Goal: Feedback & Contribution: Contribute content

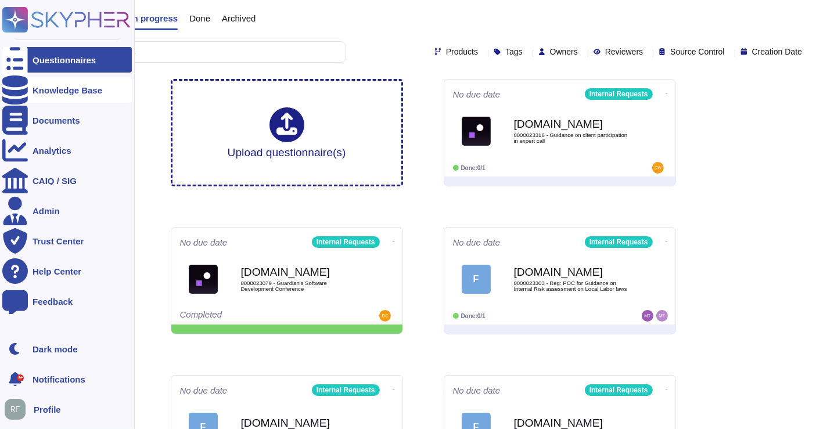
click at [10, 88] on icon at bounding box center [15, 89] width 26 height 29
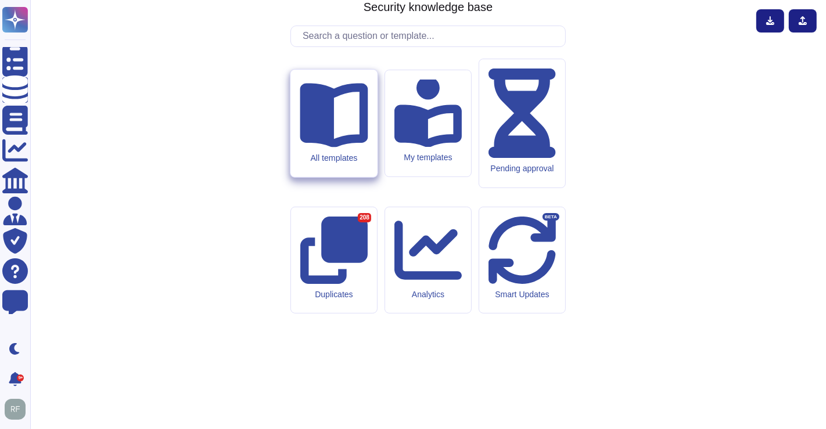
click at [323, 177] on div "All templates" at bounding box center [333, 123] width 86 height 107
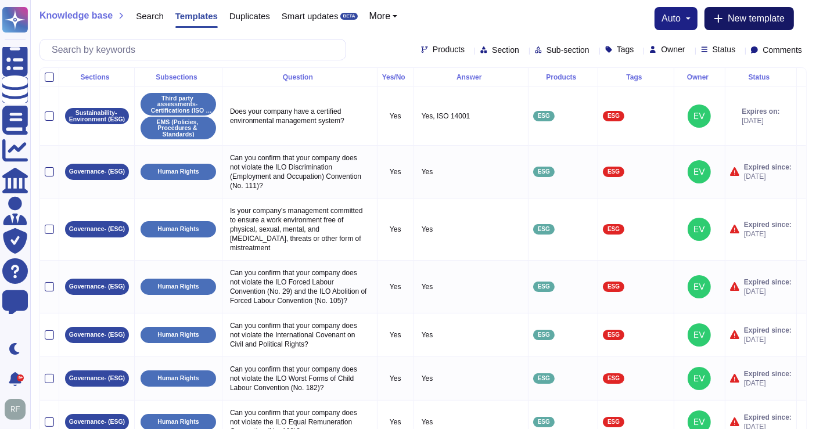
click at [752, 14] on span "New template" at bounding box center [755, 18] width 57 height 9
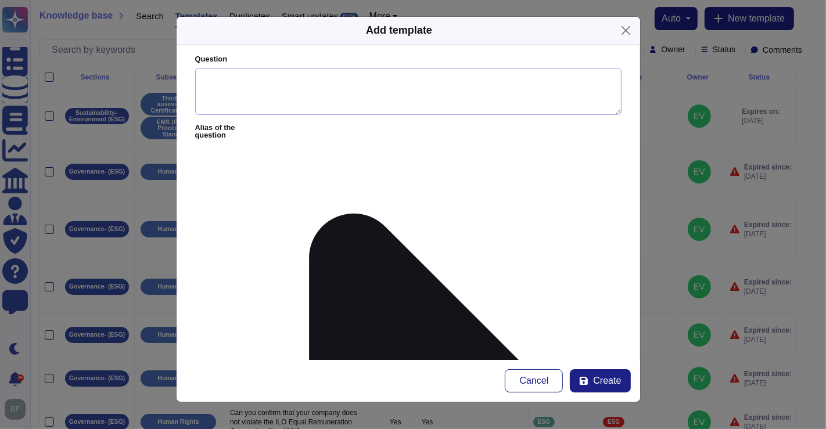
click at [260, 70] on textarea "Question" at bounding box center [408, 92] width 426 height 48
paste textarea "C7b: Track A engagement alert – all med/high risk, non-US + non-LS/HSS Track A …"
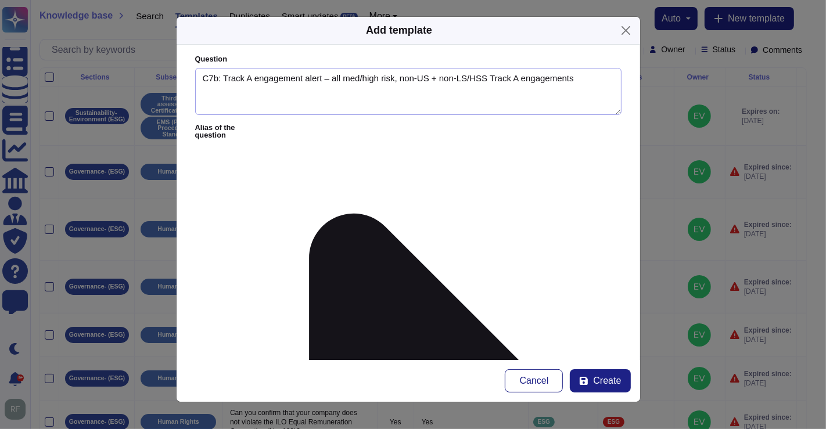
click at [201, 74] on textarea "C7b: Track A engagement alert – all med/high risk, non-US + non-LS/HSS Track A …" at bounding box center [408, 92] width 426 height 48
drag, startPoint x: 201, startPoint y: 75, endPoint x: 222, endPoint y: 75, distance: 20.9
click at [222, 75] on textarea "C7b: Track A engagement alert – all med/high risk, non-US + non-LS/HSS Track A …" at bounding box center [408, 92] width 426 height 48
click at [202, 77] on textarea "C7b: Track A engagement alert – all med/high risk, non-US + non-LS/HSS Track A …" at bounding box center [408, 92] width 426 height 48
drag, startPoint x: 222, startPoint y: 77, endPoint x: 169, endPoint y: 77, distance: 52.8
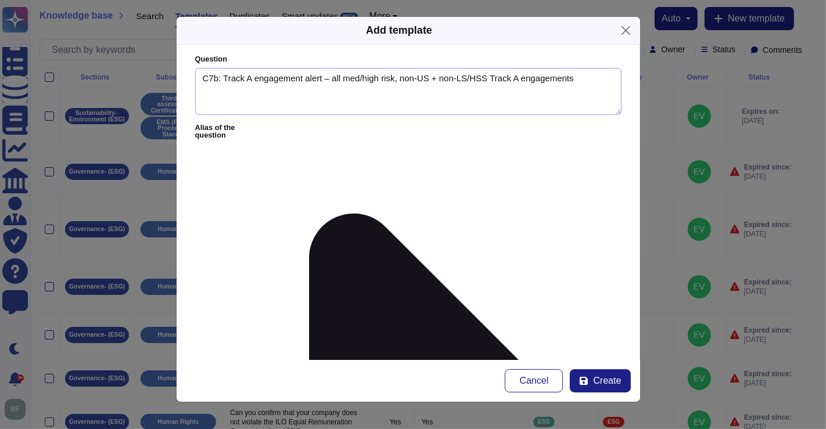
click at [169, 77] on div "Add template Question C7b: Track A engagement alert – all med/high risk, non-US…" at bounding box center [413, 214] width 826 height 429
type textarea "Automated email notification: Track A engagement alert – all med/high risk, non…"
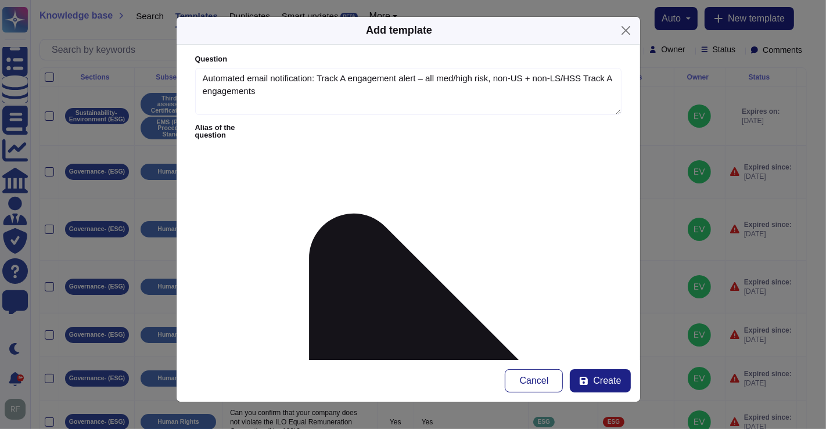
paste textarea "being two reasons that staffing might not be unlocked at time of ASP approval. …"
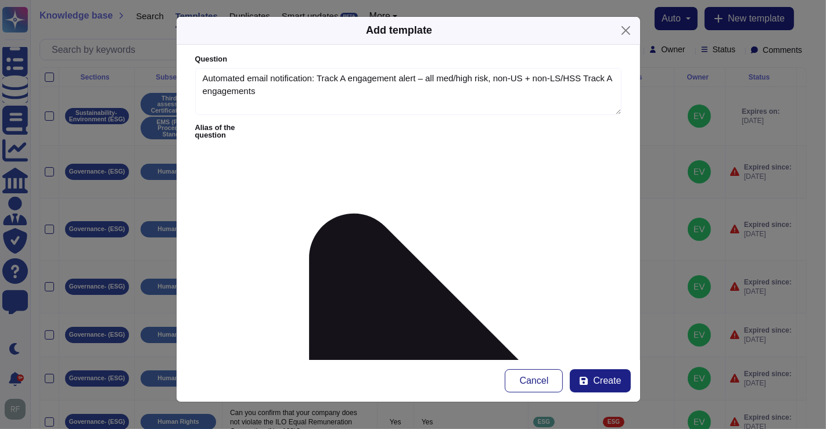
paste textarea ", if a CST is seeking support in understanding why their staffing is locked, yo…"
drag, startPoint x: 566, startPoint y: 181, endPoint x: 510, endPoint y: 181, distance: 56.3
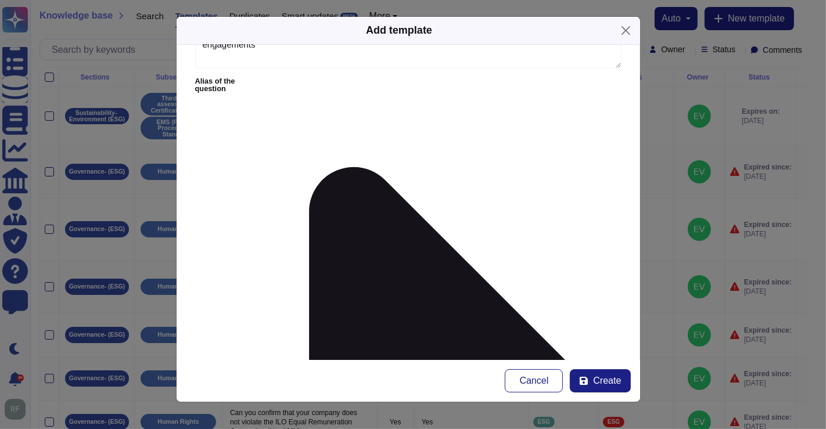
scroll to position [129, 0]
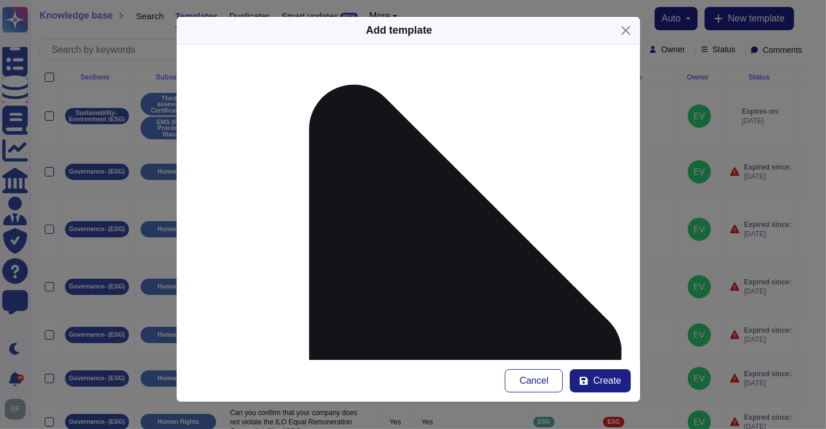
paste textarea "[URL][DOMAIN_NAME][DATE][DATE]"
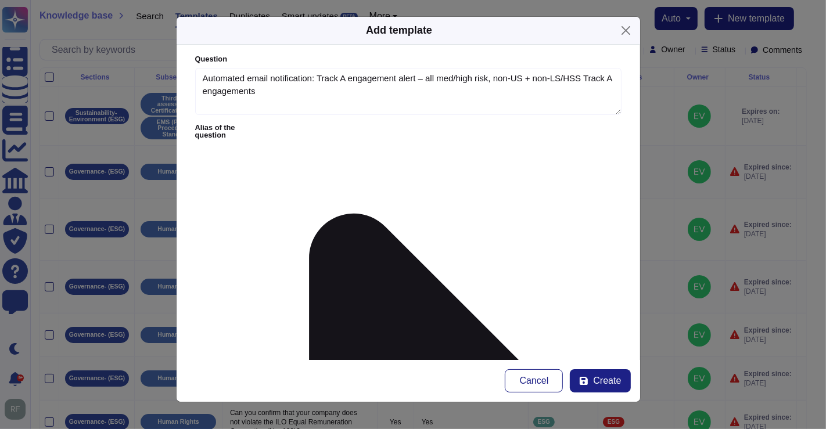
scroll to position [0, 0]
type textarea "Guidance: CSTs may receive an automated email notification about their engageme…"
click at [486, 257] on div at bounding box center [486, 260] width 9 height 9
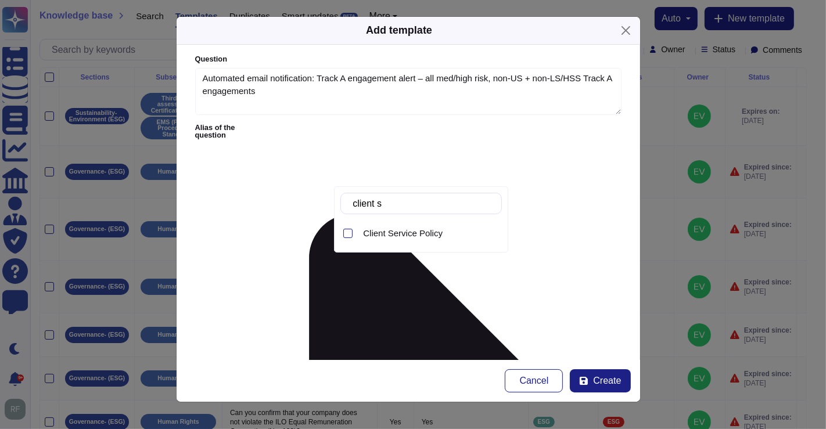
type input "client se"
click at [402, 235] on span "Client Service Policy" at bounding box center [403, 233] width 80 height 10
click at [300, 284] on form "Question Automated email notification: Track A engagement alert – all med/high …" at bounding box center [407, 202] width 463 height 315
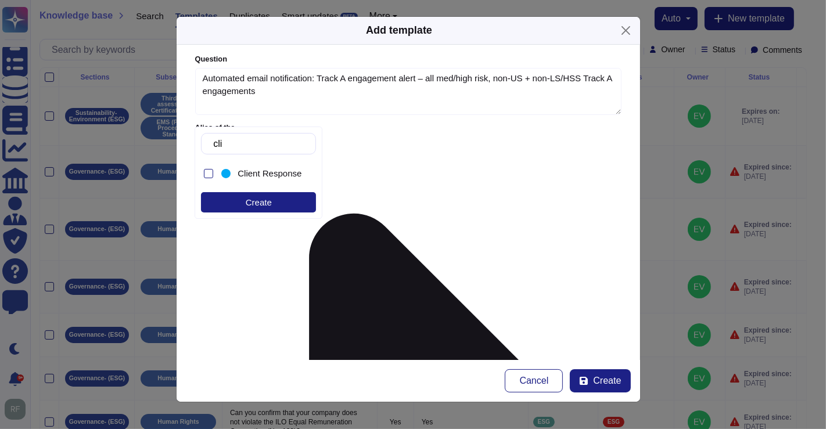
type input "c"
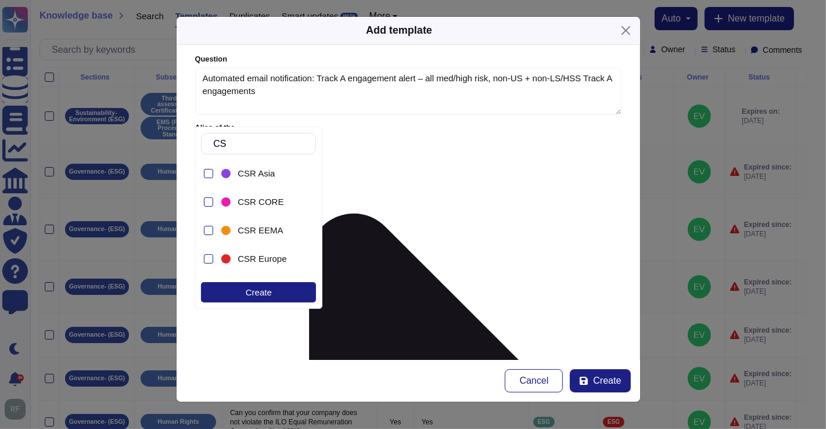
type input "CSR"
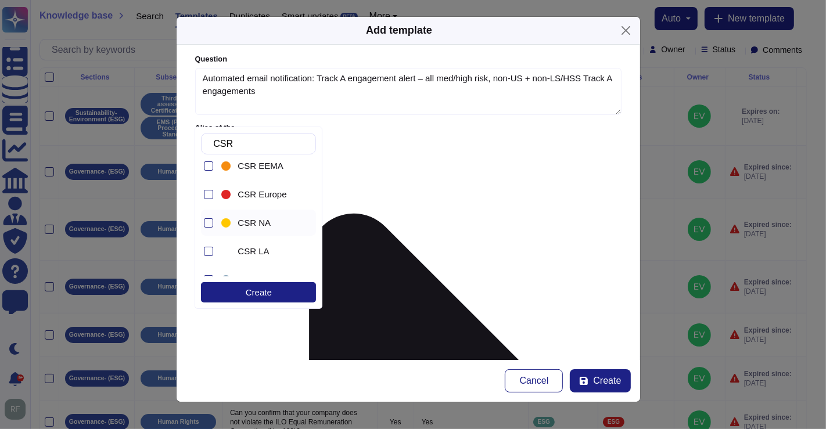
click at [245, 214] on div "CSR NA" at bounding box center [261, 223] width 85 height 26
click at [420, 266] on form "Question Automated email notification: Track A engagement alert – all med/high …" at bounding box center [407, 202] width 463 height 315
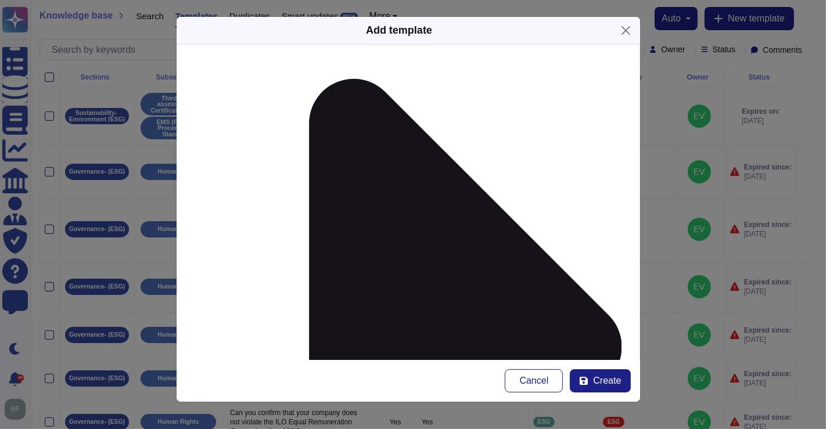
scroll to position [169, 0]
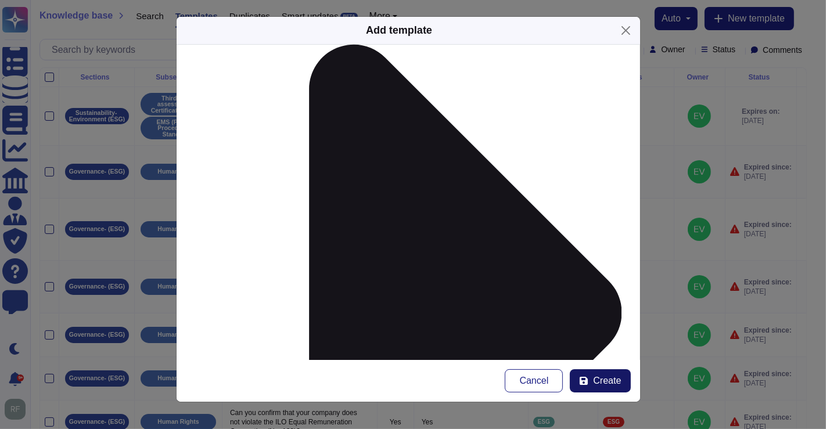
click at [593, 380] on button "Create" at bounding box center [599, 380] width 60 height 23
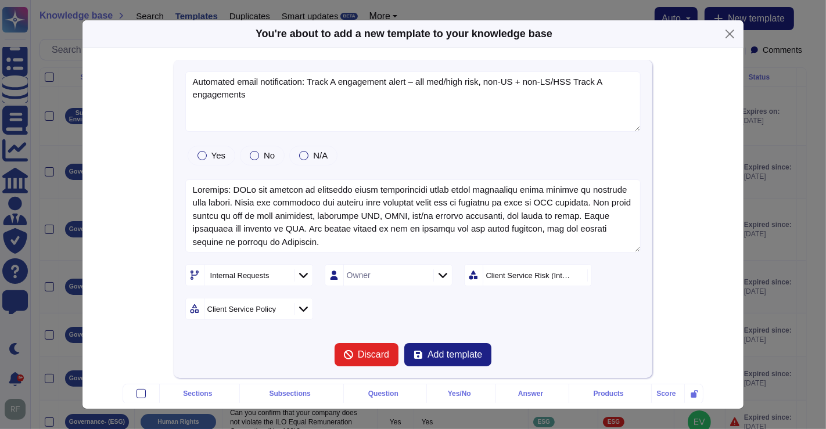
type textarea "Automated email notification: Track A engagement alert – all med/high risk, non…"
type textarea "Guidance: CSTs may receive an automated email notification about their engageme…"
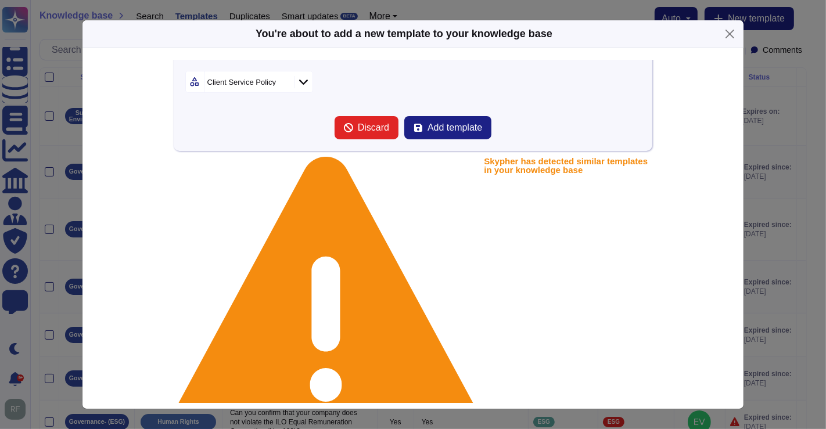
scroll to position [291, 0]
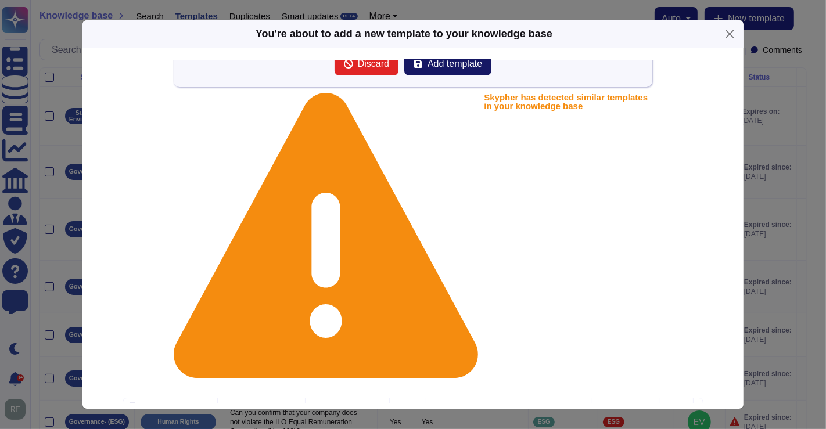
click at [433, 64] on span "Add template" at bounding box center [454, 63] width 55 height 9
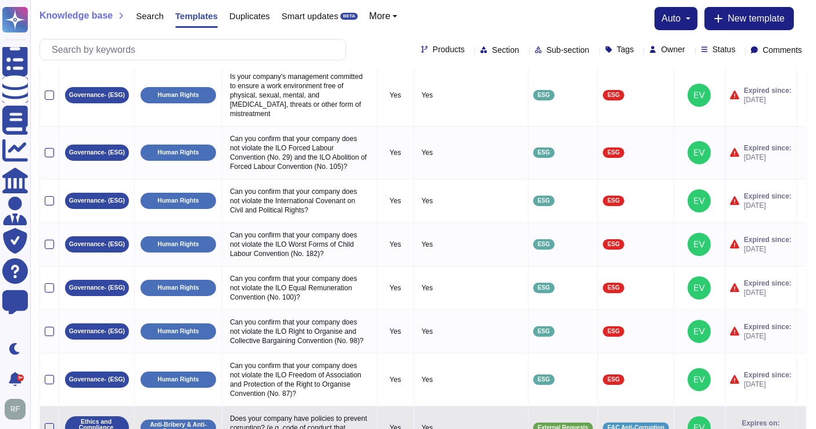
scroll to position [208, 0]
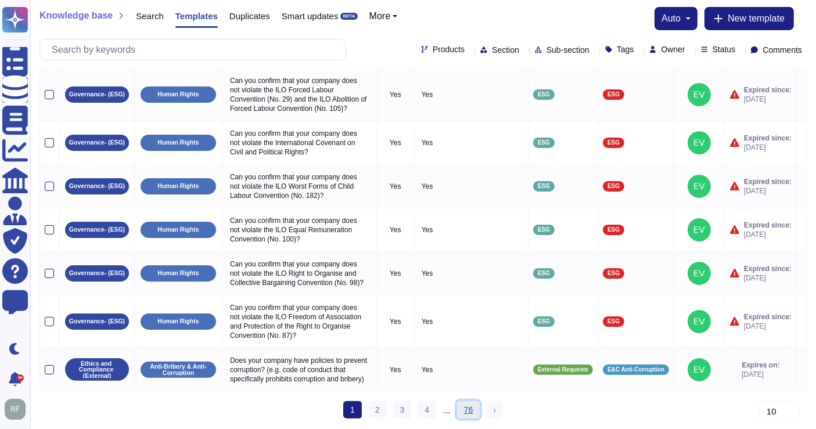
click at [466, 412] on link "76" at bounding box center [468, 409] width 23 height 17
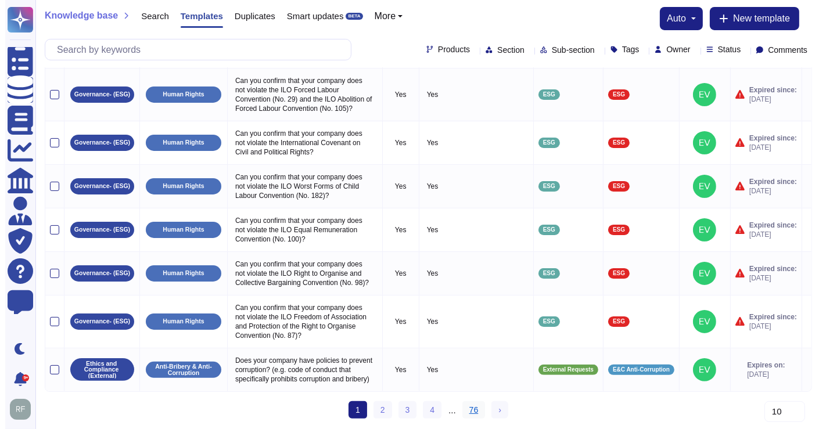
scroll to position [0, 0]
